Goal: Find specific page/section: Find specific page/section

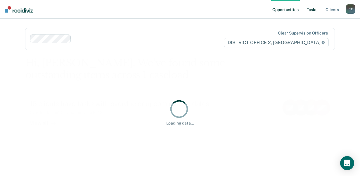
click at [307, 9] on link "Tasks" at bounding box center [312, 9] width 13 height 19
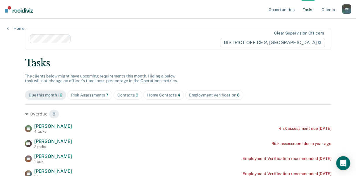
click at [221, 94] on div "Employment Verification 6" at bounding box center [214, 95] width 51 height 5
